Goal: Transaction & Acquisition: Subscribe to service/newsletter

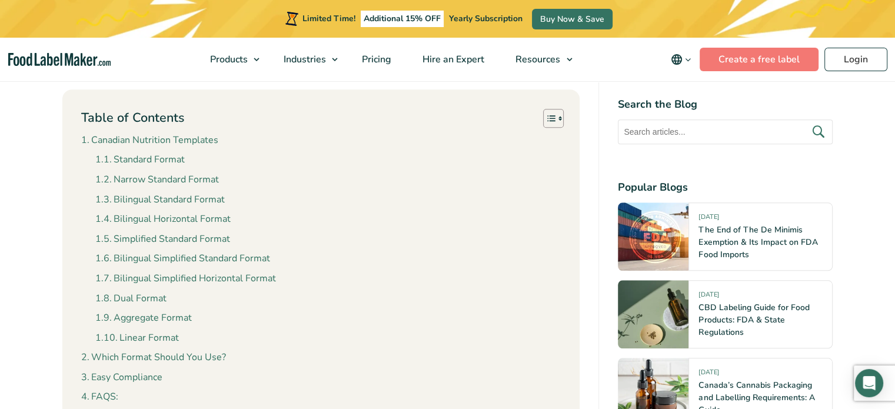
scroll to position [1118, 0]
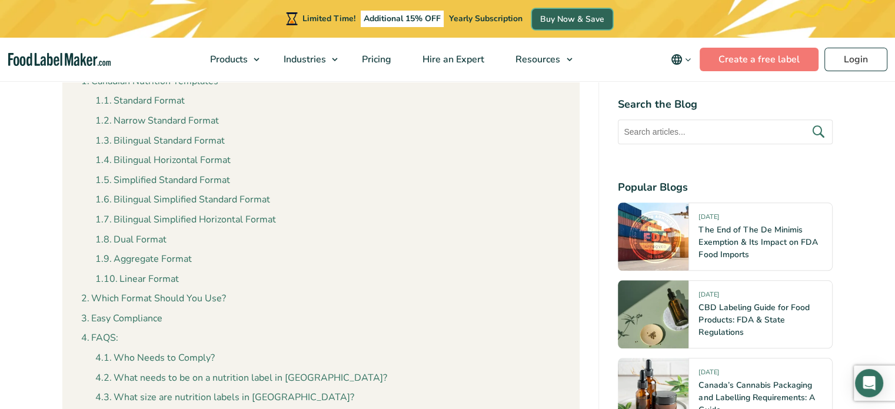
click at [565, 14] on link "Buy Now & Save" at bounding box center [572, 19] width 81 height 21
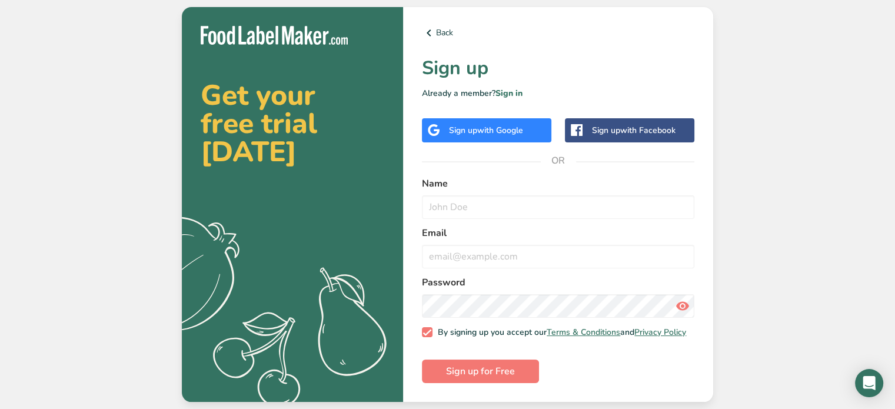
click at [484, 119] on div "Sign up with Google" at bounding box center [486, 130] width 129 height 24
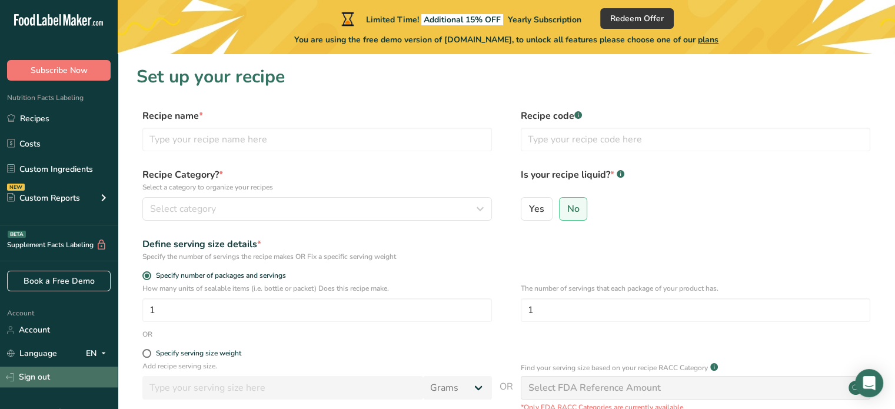
click at [55, 371] on link "Sign out" at bounding box center [59, 376] width 118 height 21
